Goal: Task Accomplishment & Management: Manage account settings

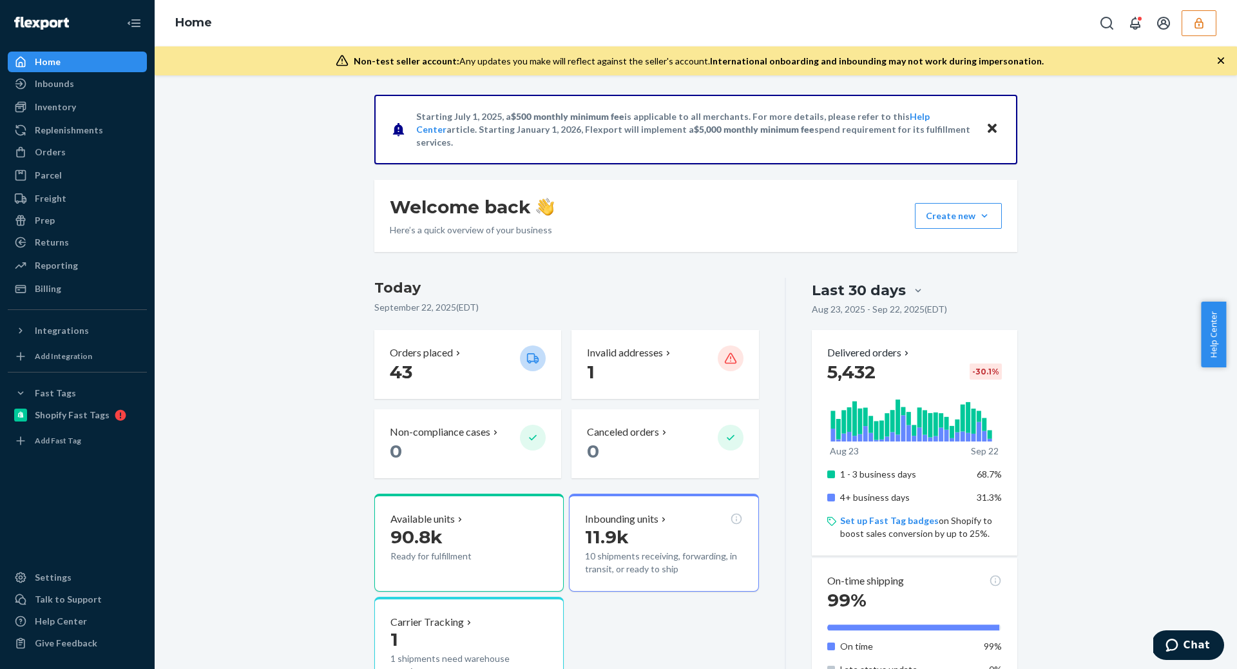
click at [1206, 21] on button "button" at bounding box center [1199, 23] width 35 height 26
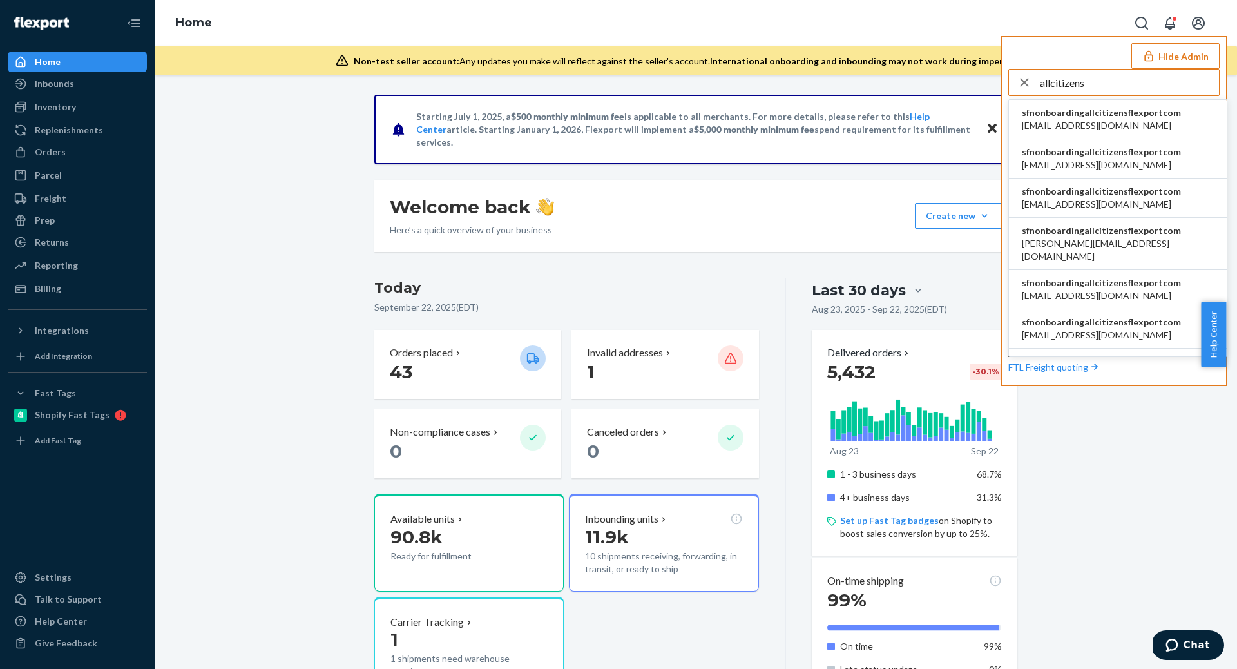
type input "allcitizens"
click at [1130, 159] on span "ben@allcitizens.com" at bounding box center [1101, 165] width 159 height 13
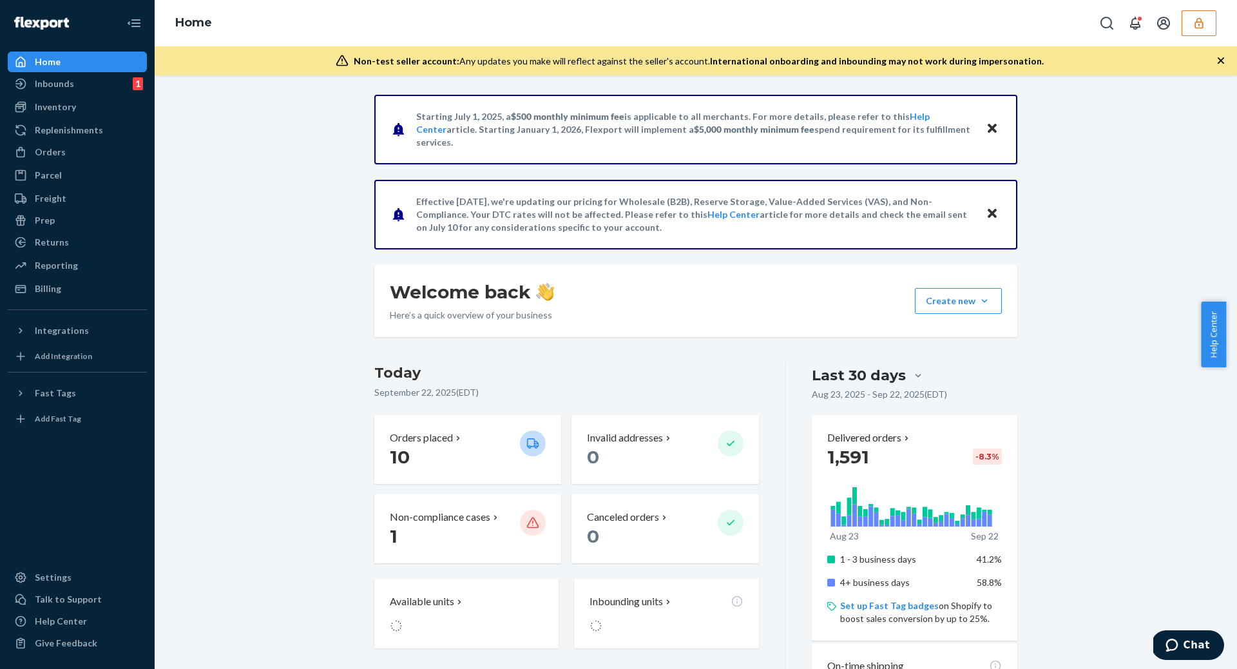
click at [1201, 25] on icon "button" at bounding box center [1199, 23] width 13 height 13
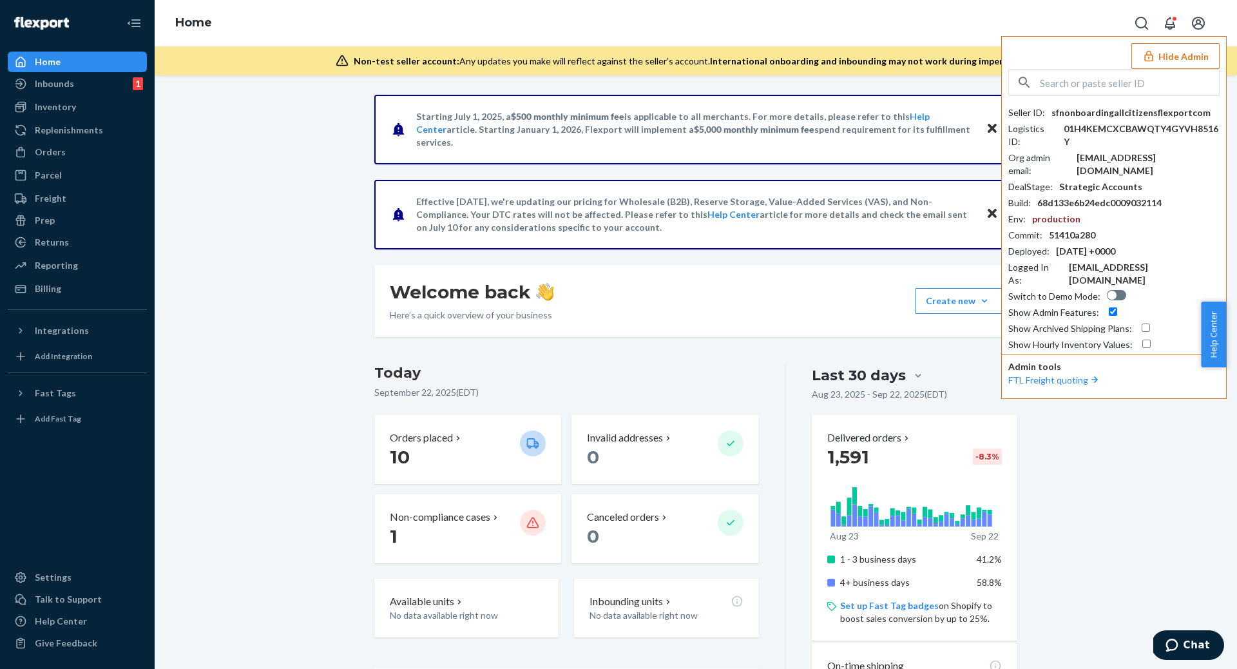
click at [1190, 55] on button "Hide Admin" at bounding box center [1176, 56] width 88 height 26
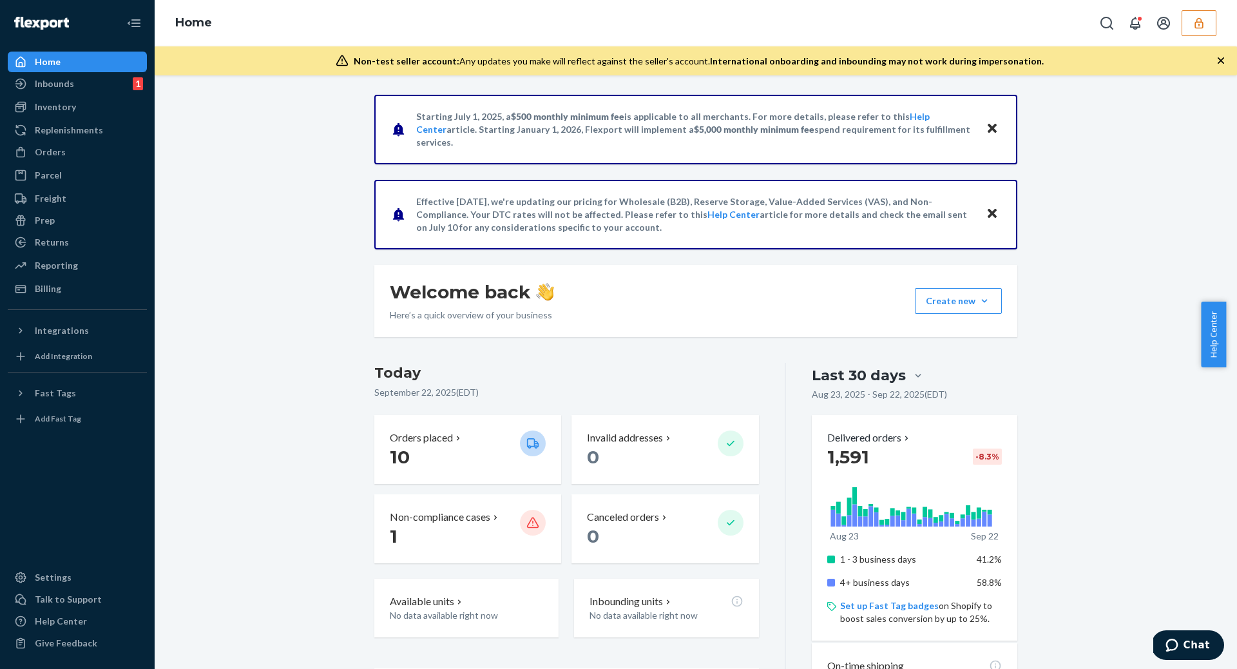
click at [1194, 31] on button "button" at bounding box center [1199, 23] width 35 height 26
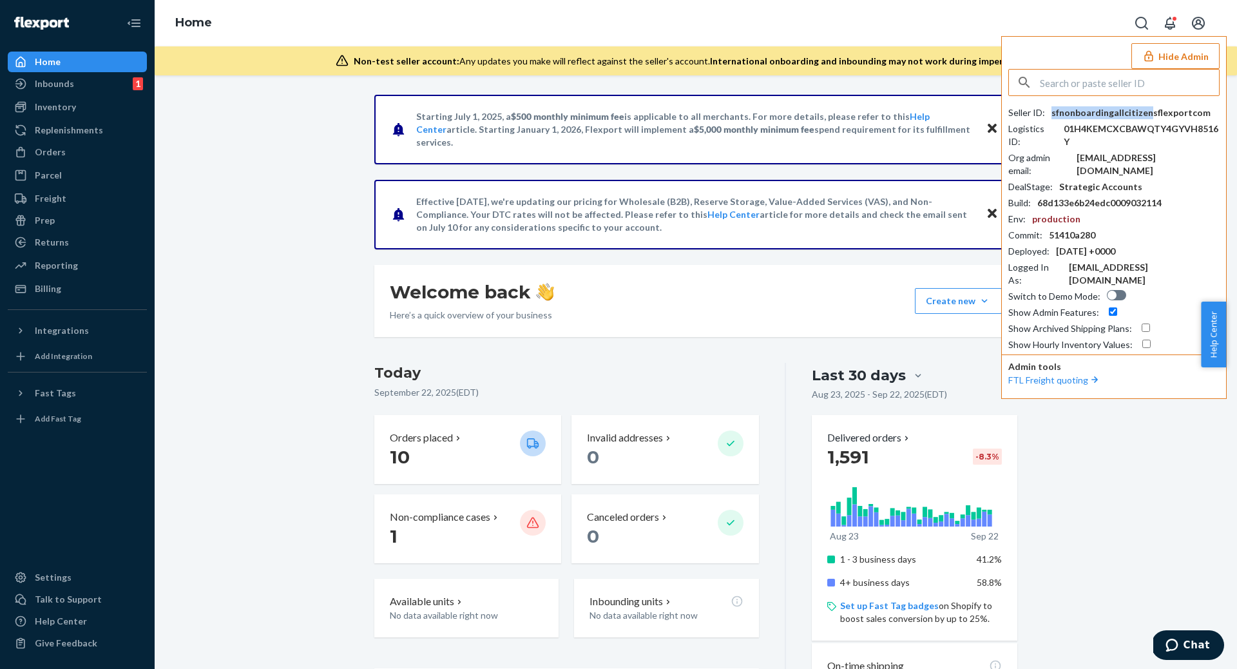
click at [1145, 113] on div "sfnonboardingallcitizensflexportcom" at bounding box center [1131, 112] width 159 height 13
click at [1185, 117] on div "sfnonboardingallcitizensflexportcom" at bounding box center [1131, 112] width 159 height 13
click at [1180, 112] on div "sfnonboardingallcitizensflexportcom" at bounding box center [1131, 112] width 159 height 13
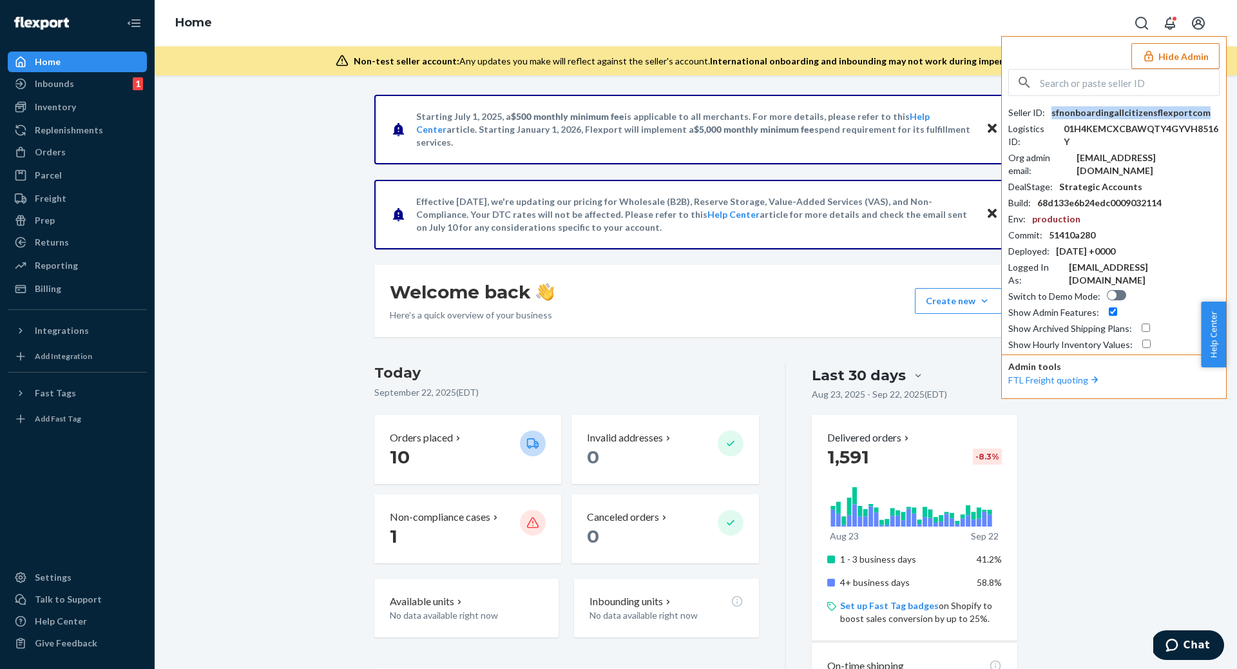
click at [1201, 57] on button "Hide Admin" at bounding box center [1176, 56] width 88 height 26
